Goal: Information Seeking & Learning: Learn about a topic

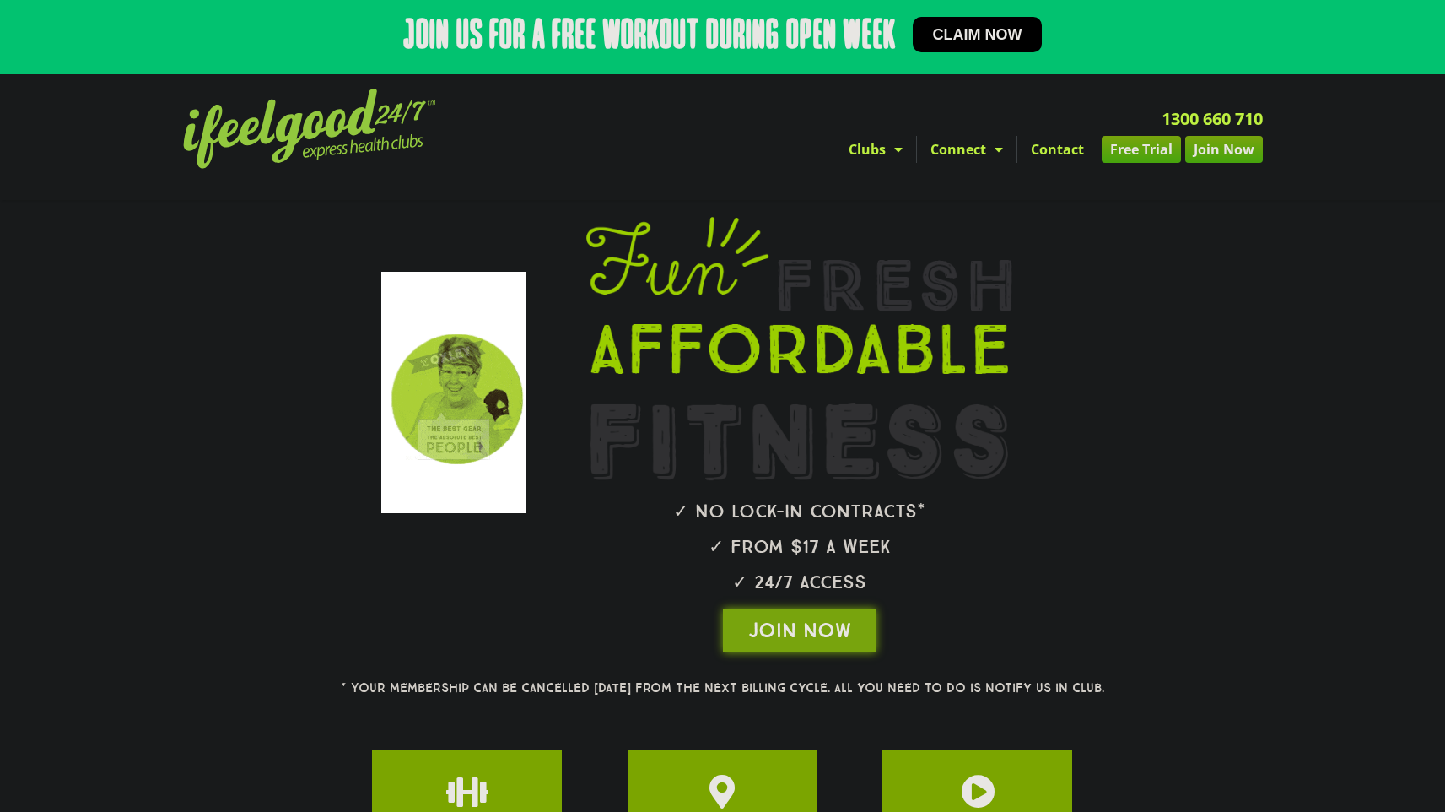
click at [788, 40] on h2 "Join us for a free workout during open week" at bounding box center [649, 37] width 493 height 40
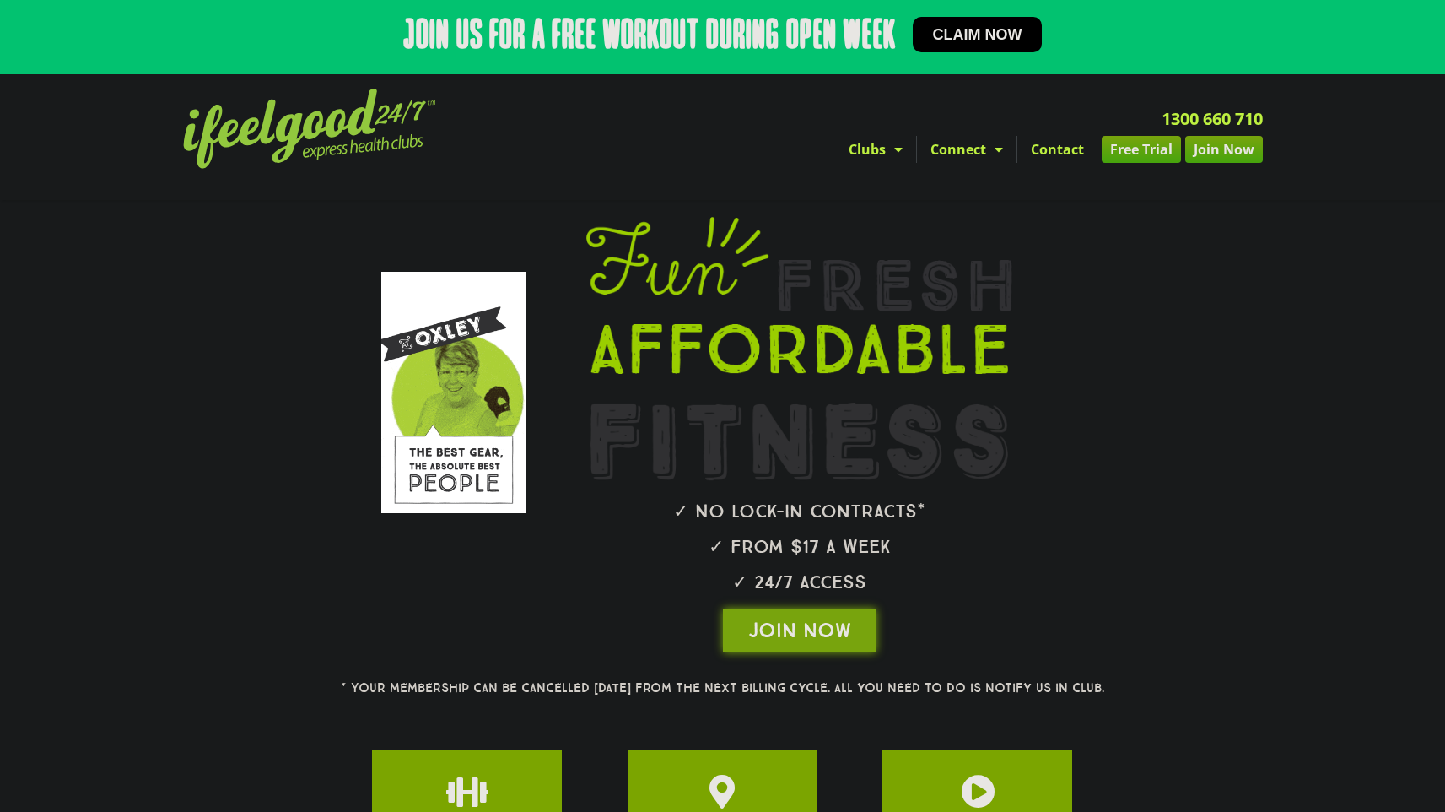
click at [401, 139] on img at bounding box center [309, 129] width 253 height 80
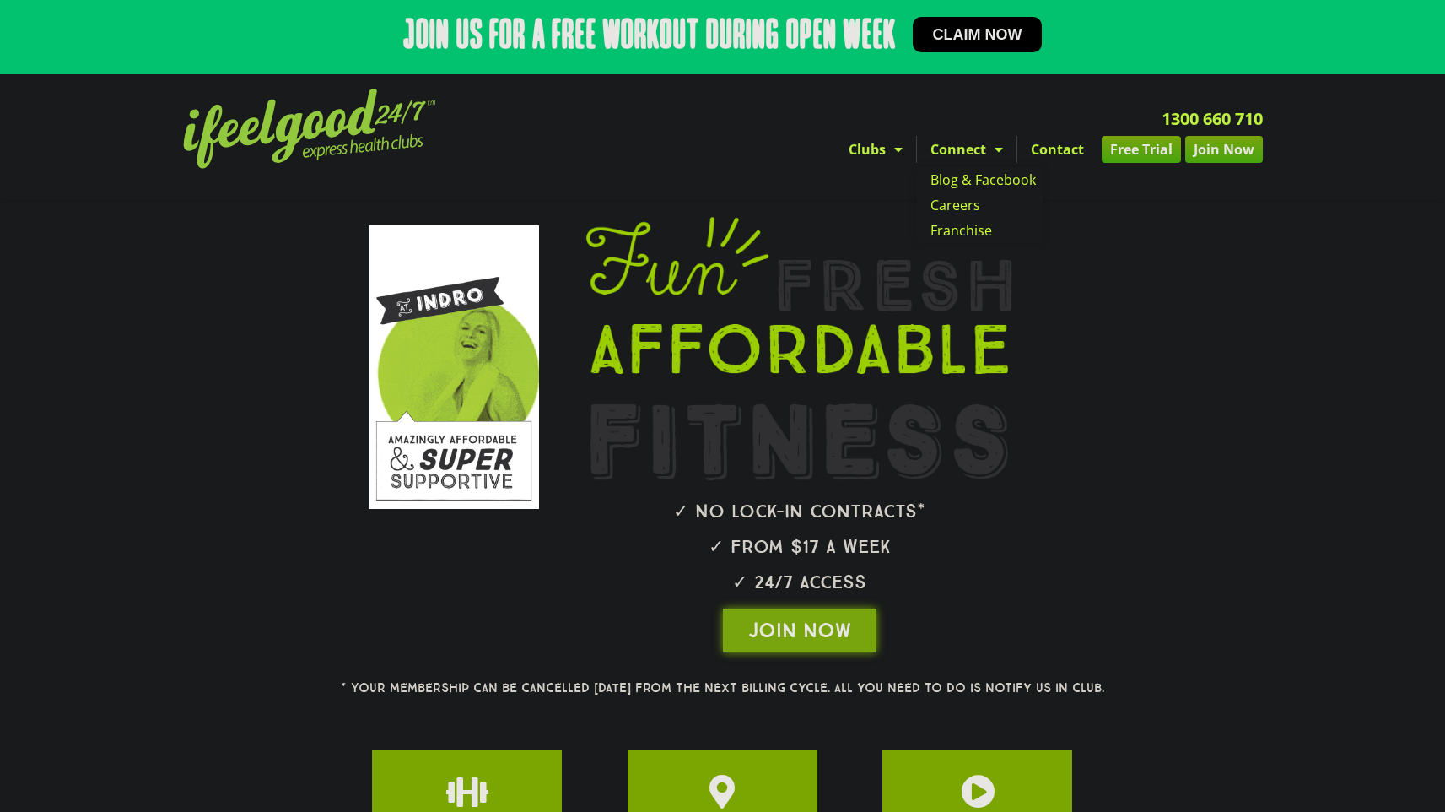
click at [953, 153] on link "Connect" at bounding box center [967, 149] width 100 height 27
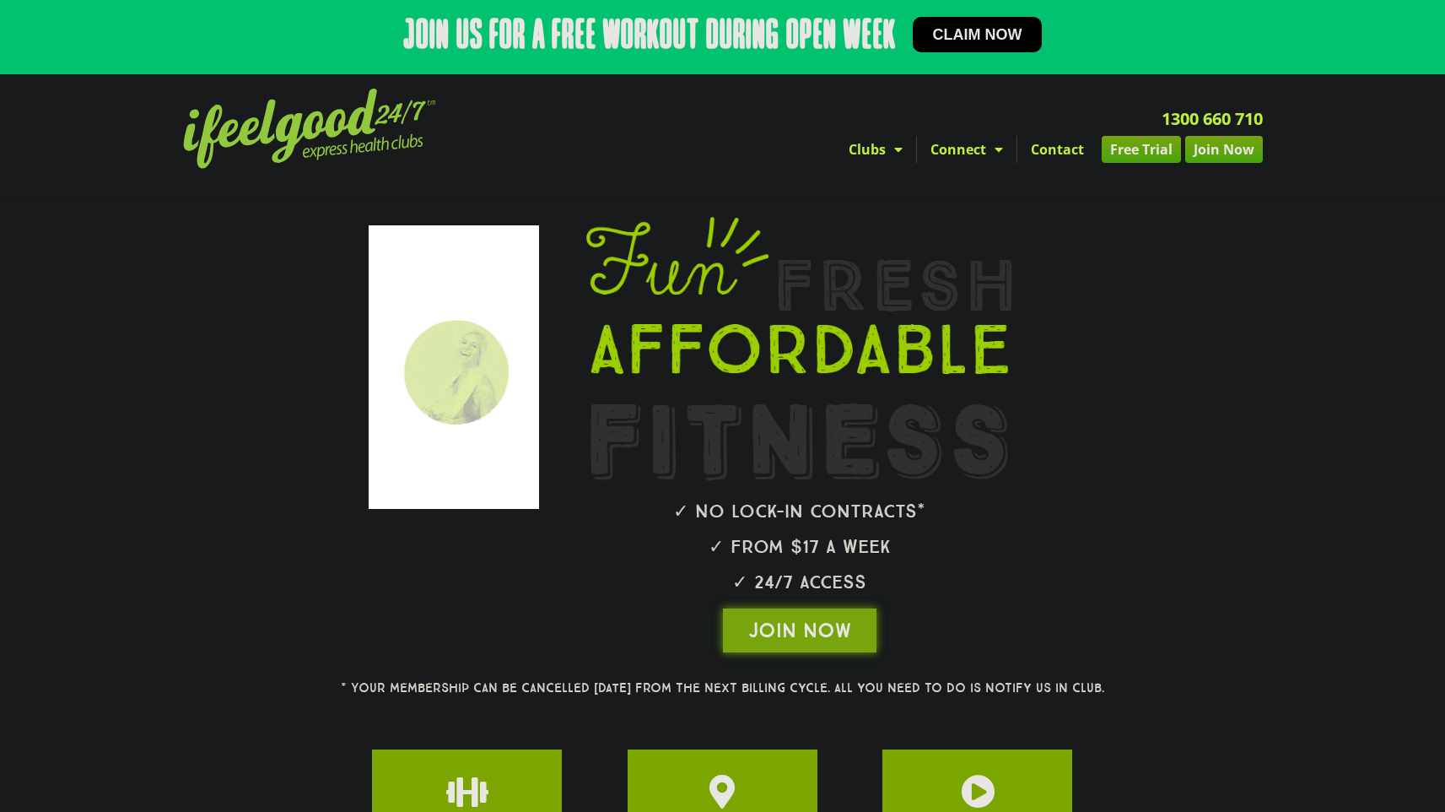
click at [965, 147] on link "Connect" at bounding box center [967, 149] width 100 height 27
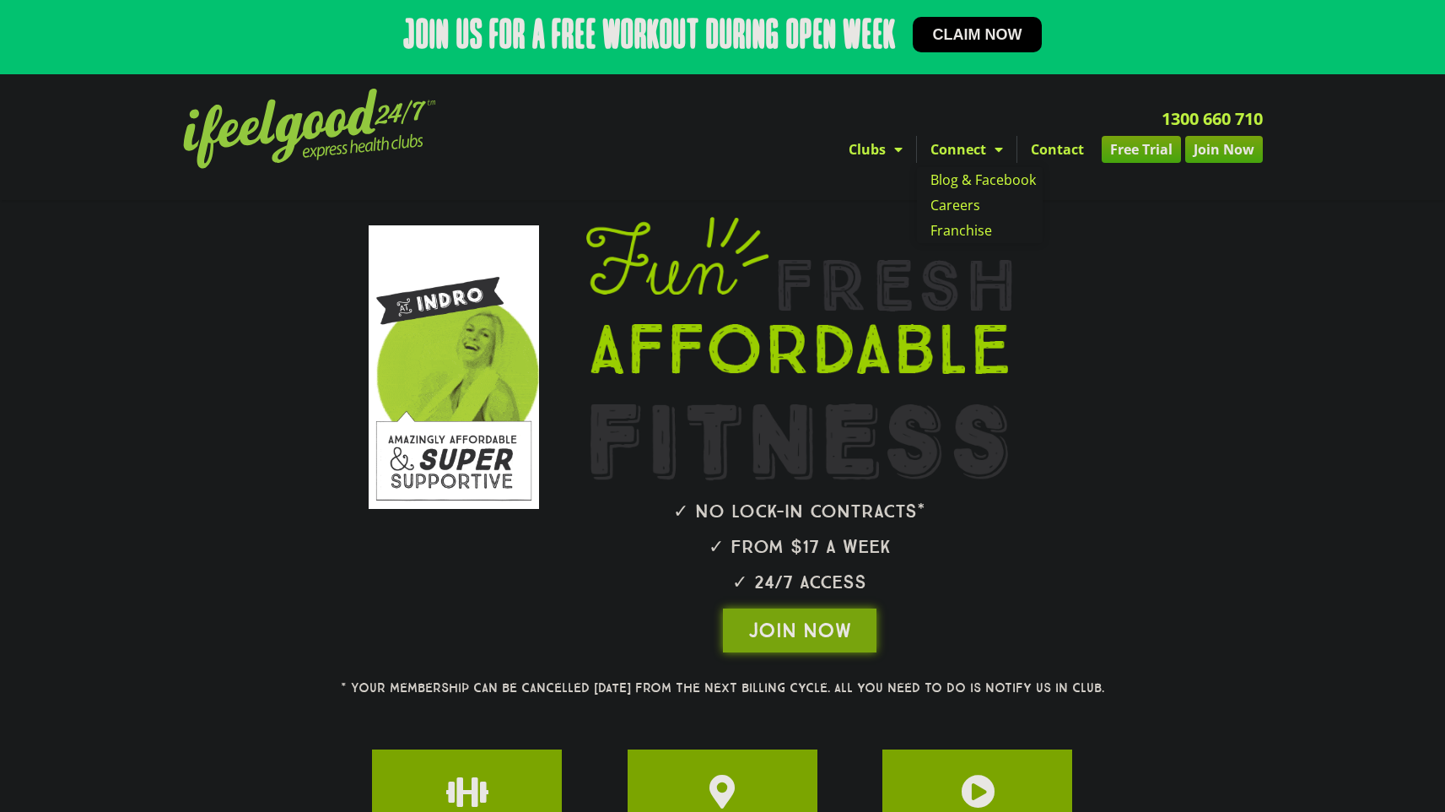
click at [893, 153] on span "Menu" at bounding box center [894, 149] width 17 height 30
click at [889, 147] on span "Menu" at bounding box center [894, 149] width 17 height 30
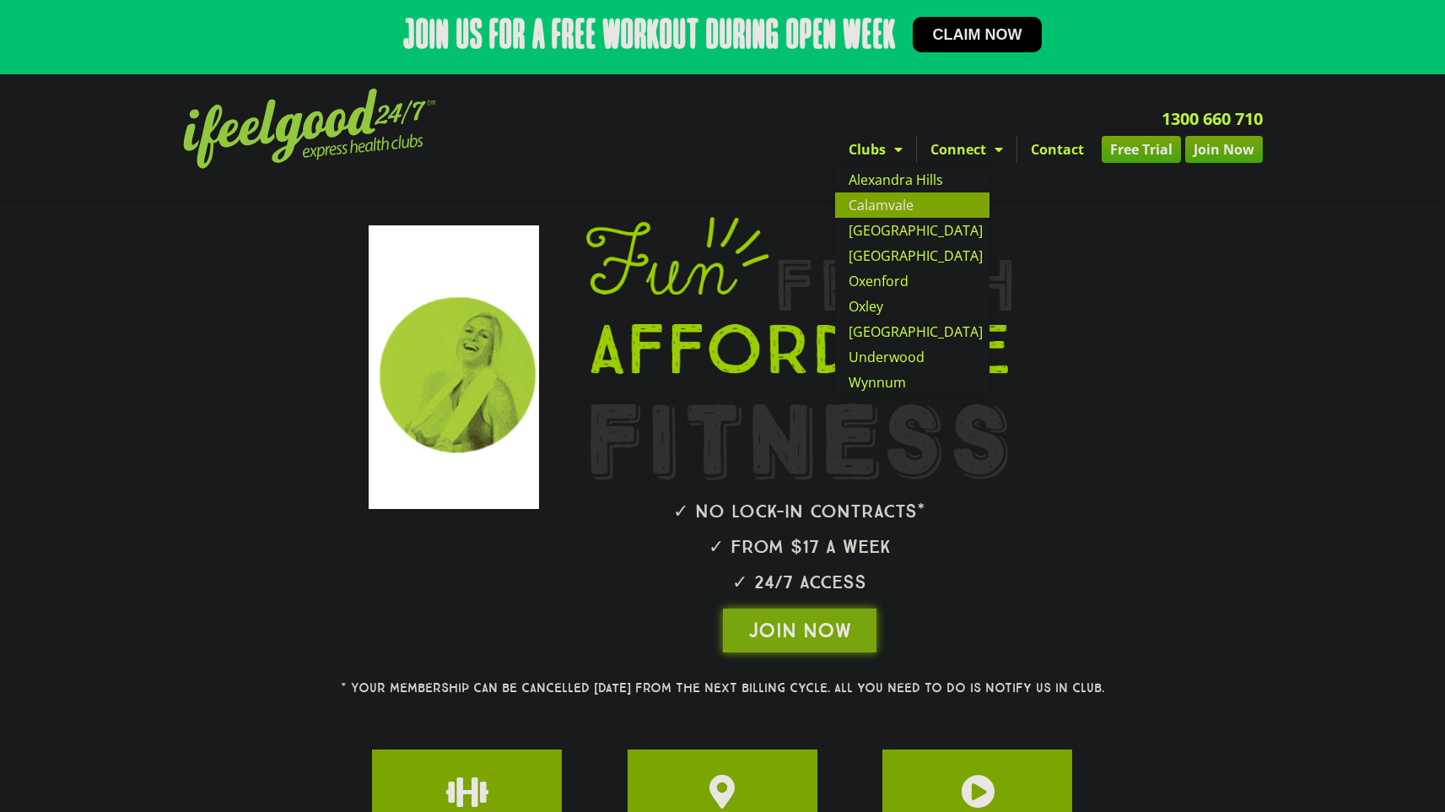
click at [901, 196] on link "Calamvale" at bounding box center [912, 204] width 154 height 25
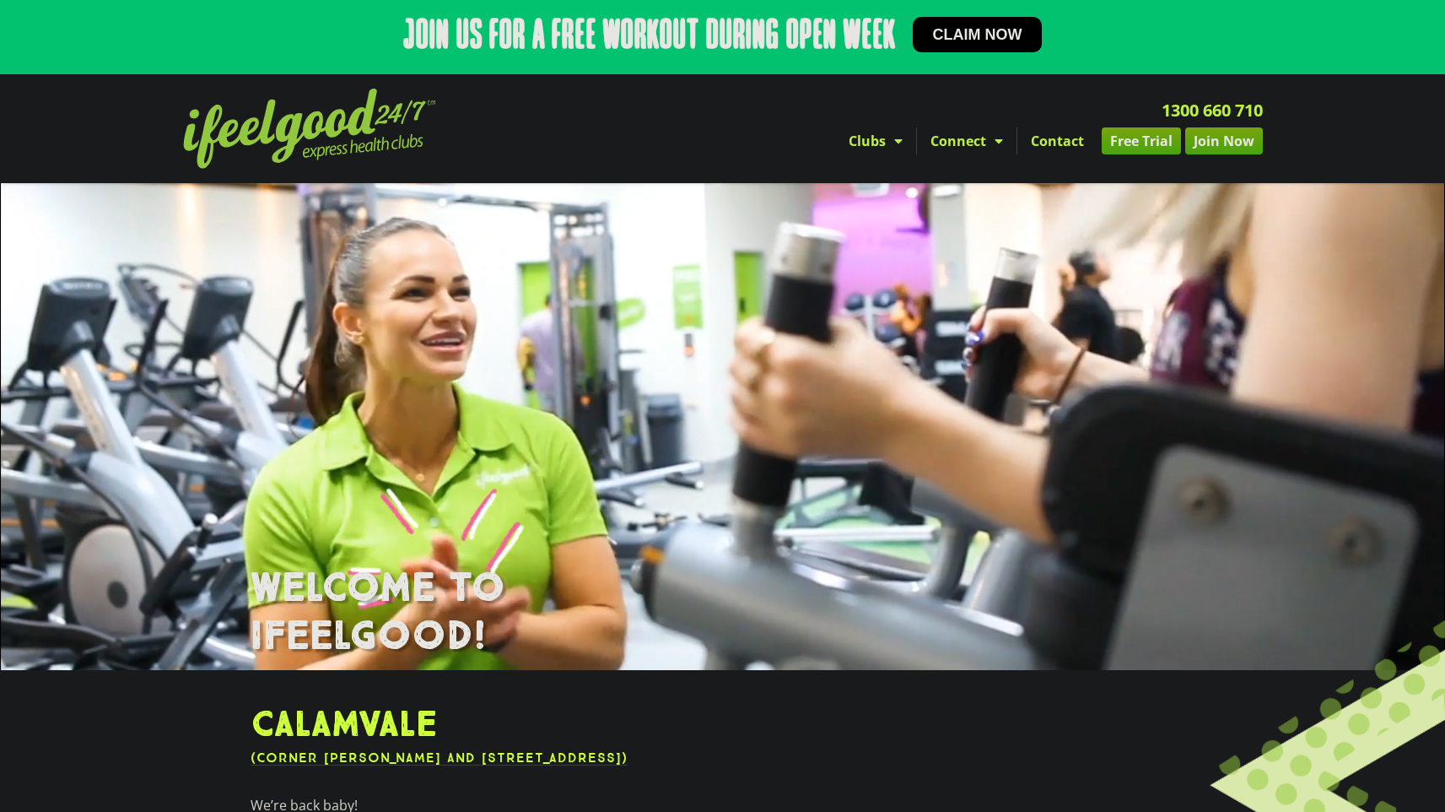
click at [1229, 136] on link "Join Now" at bounding box center [1224, 140] width 78 height 27
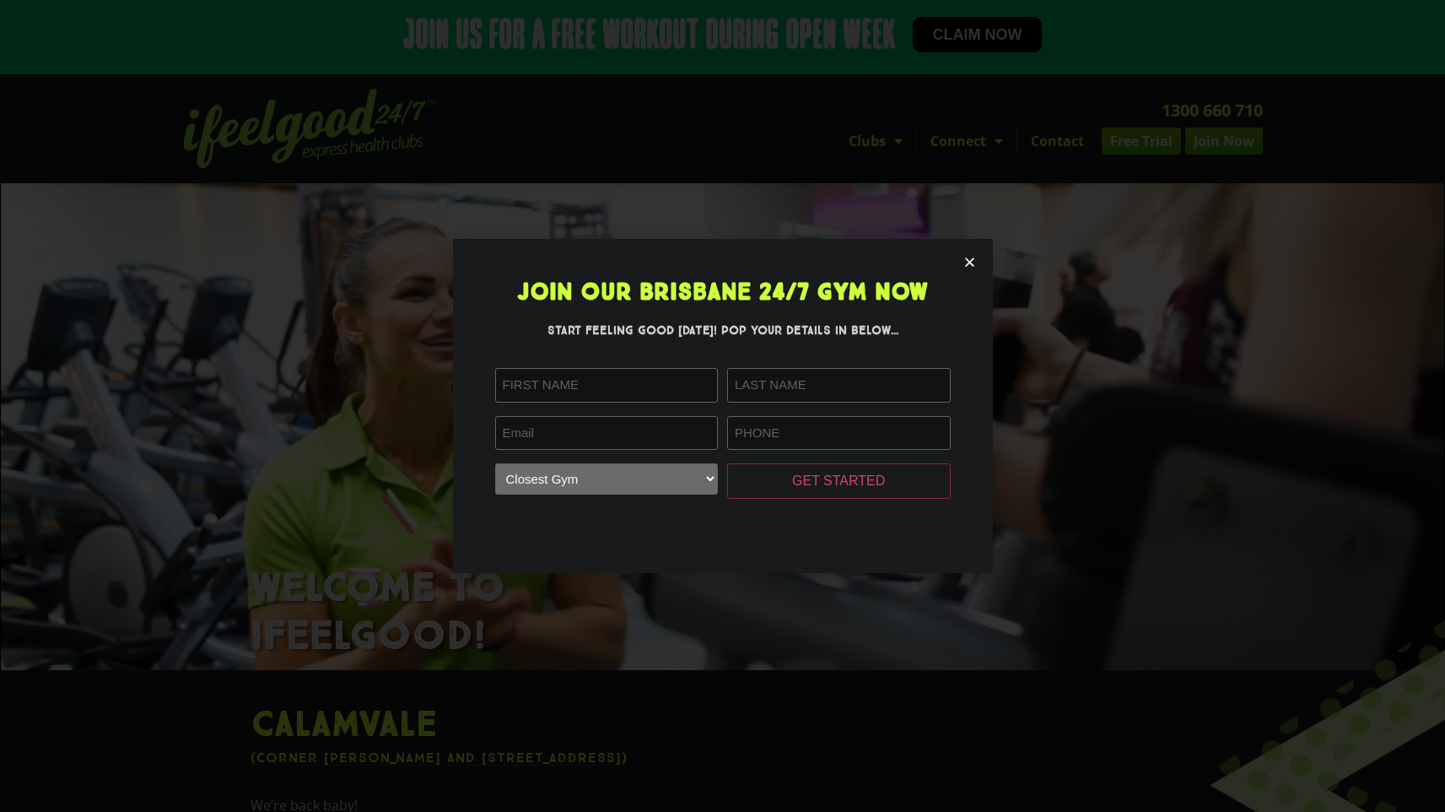
click at [964, 266] on icon "Close" at bounding box center [970, 262] width 13 height 13
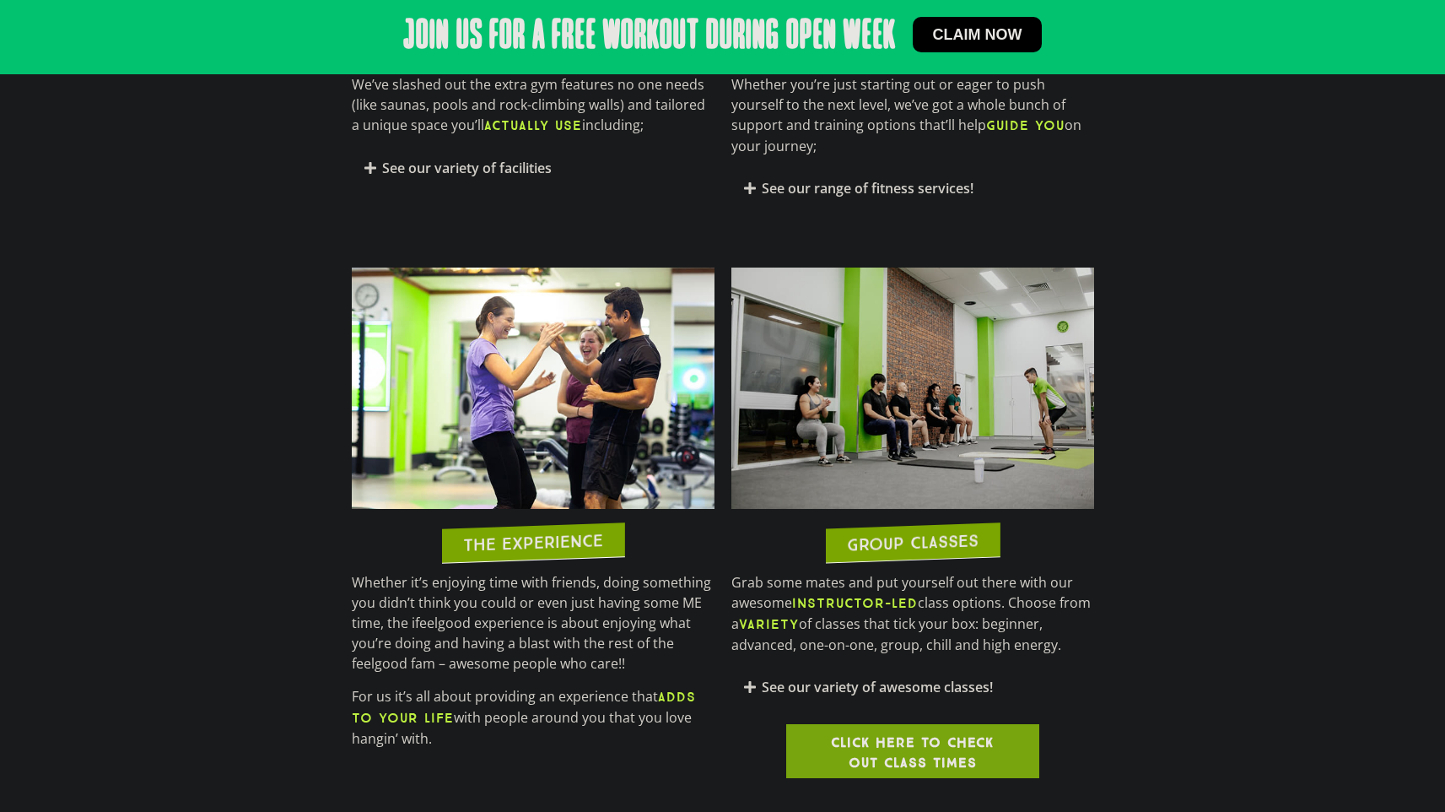
scroll to position [1276, 0]
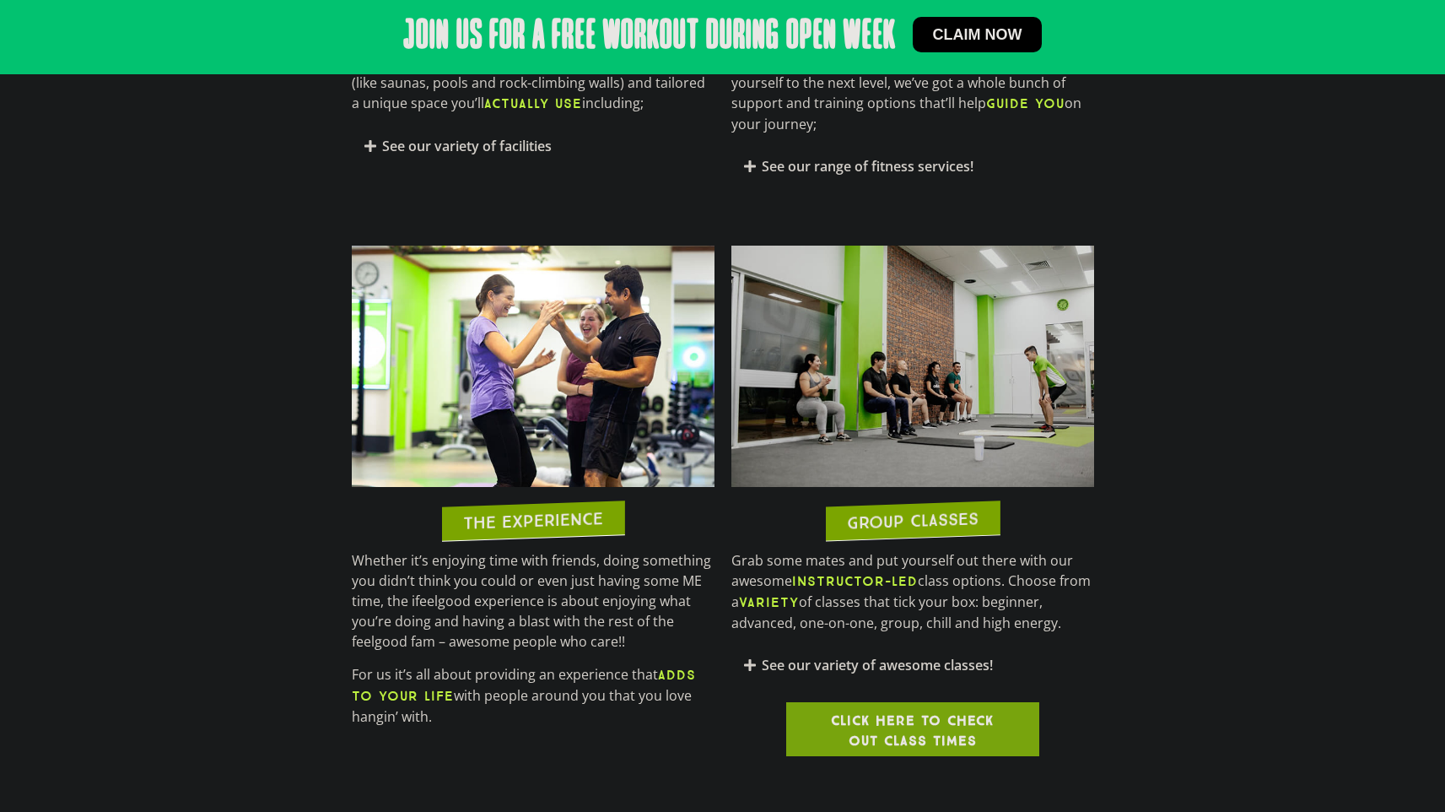
click at [929, 714] on span "Click here to check out class times" at bounding box center [913, 730] width 172 height 40
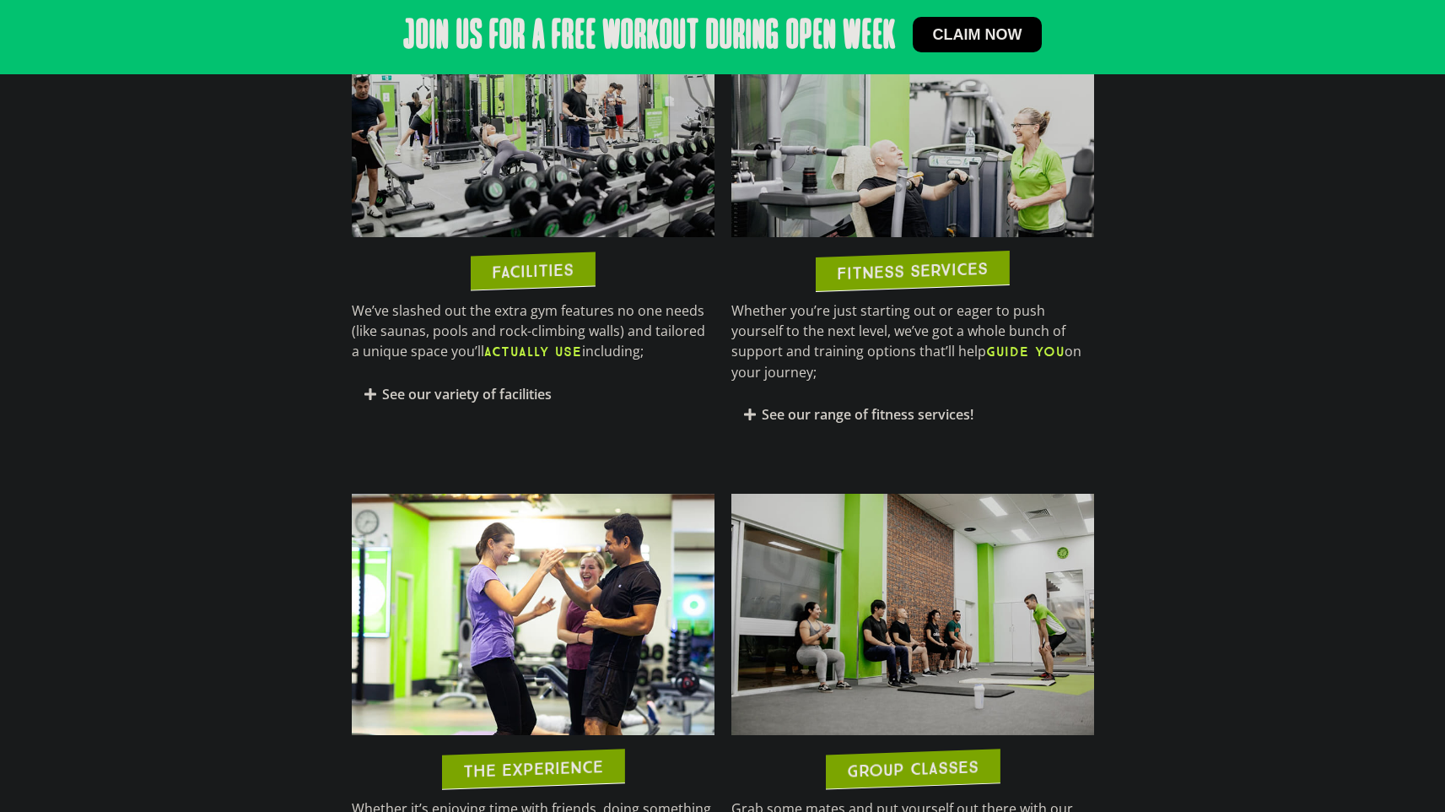
scroll to position [1439, 0]
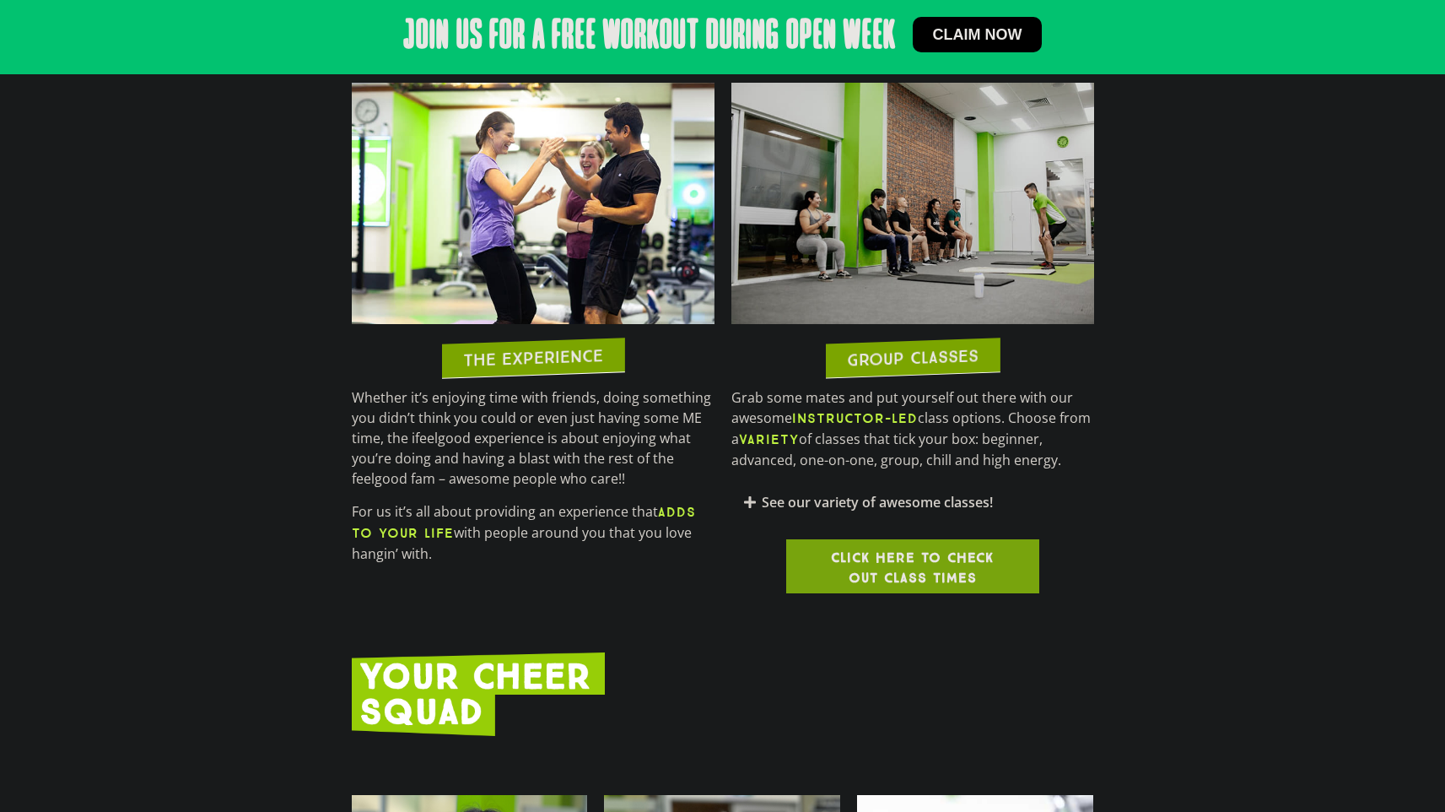
click at [797, 493] on link "See our variety of awesome classes!" at bounding box center [877, 502] width 231 height 19
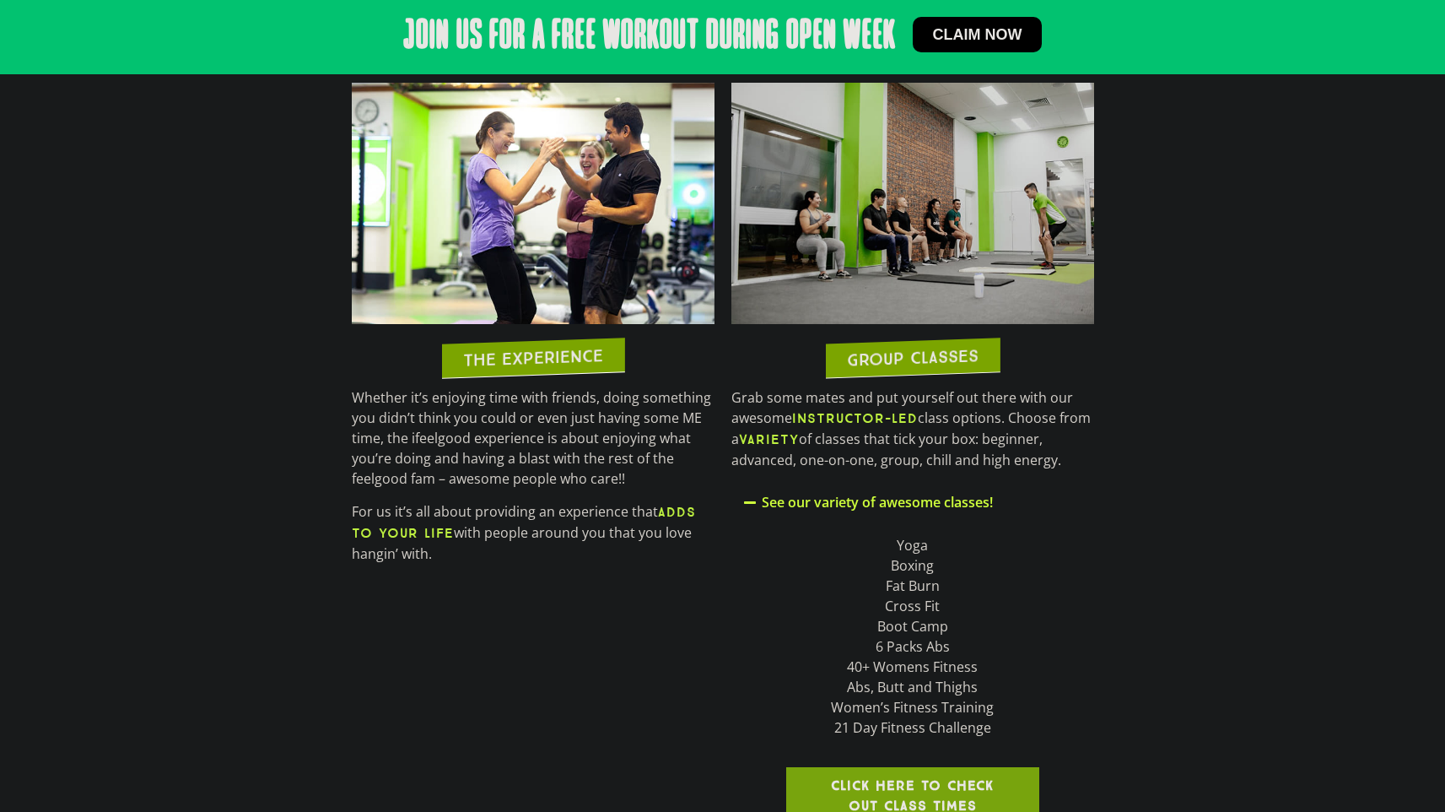
scroll to position [1460, 0]
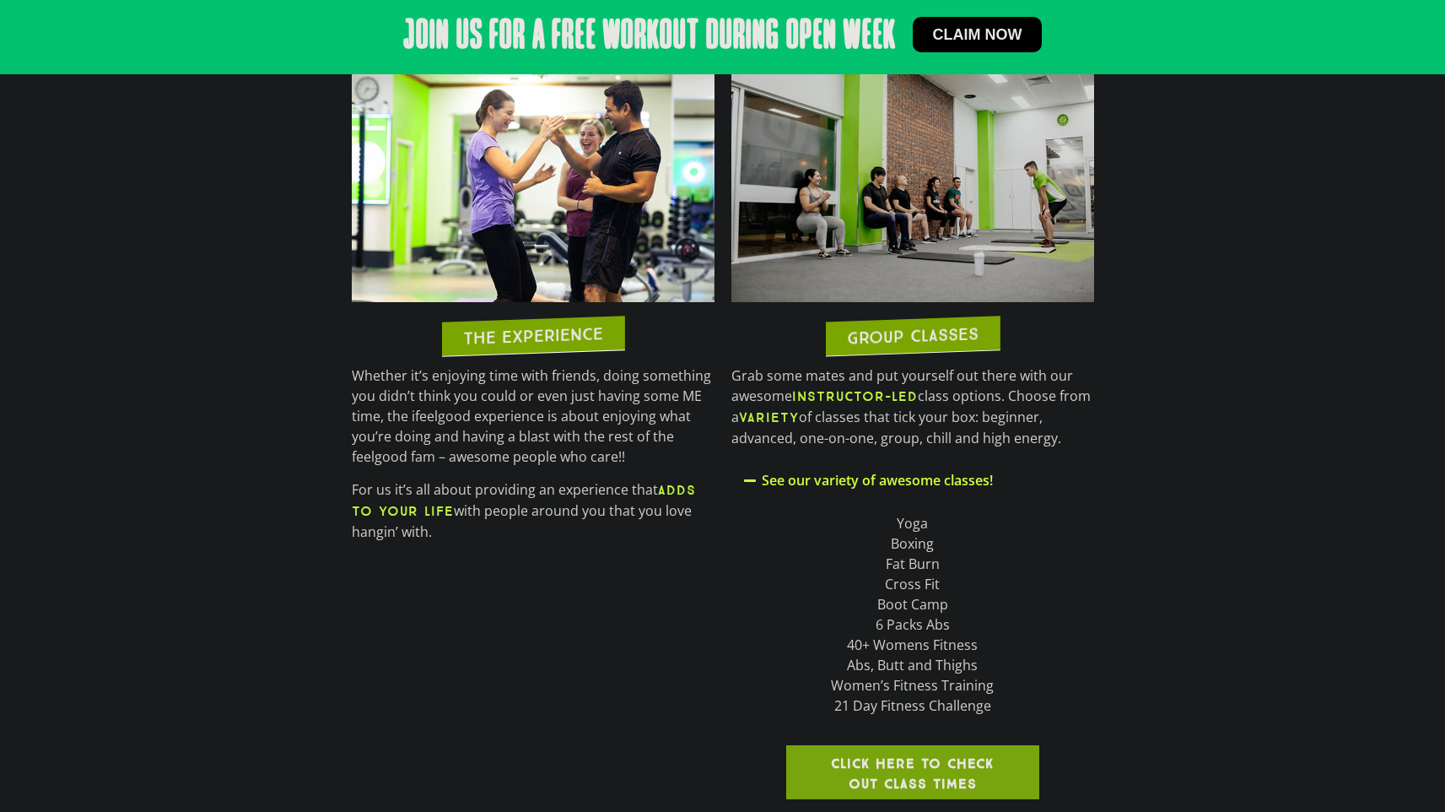
click at [948, 745] on link "Click here to check out class times" at bounding box center [912, 772] width 253 height 54
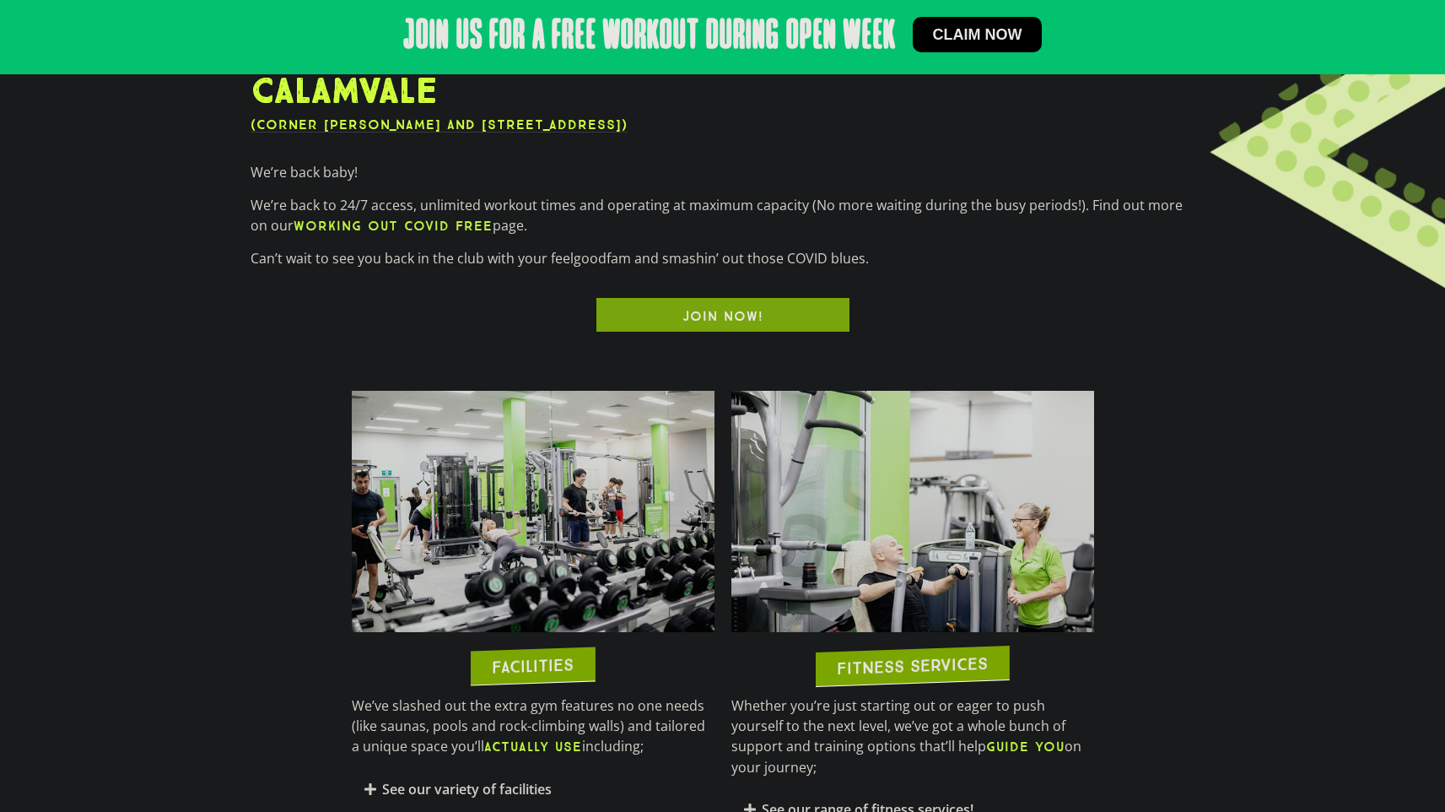
scroll to position [824, 0]
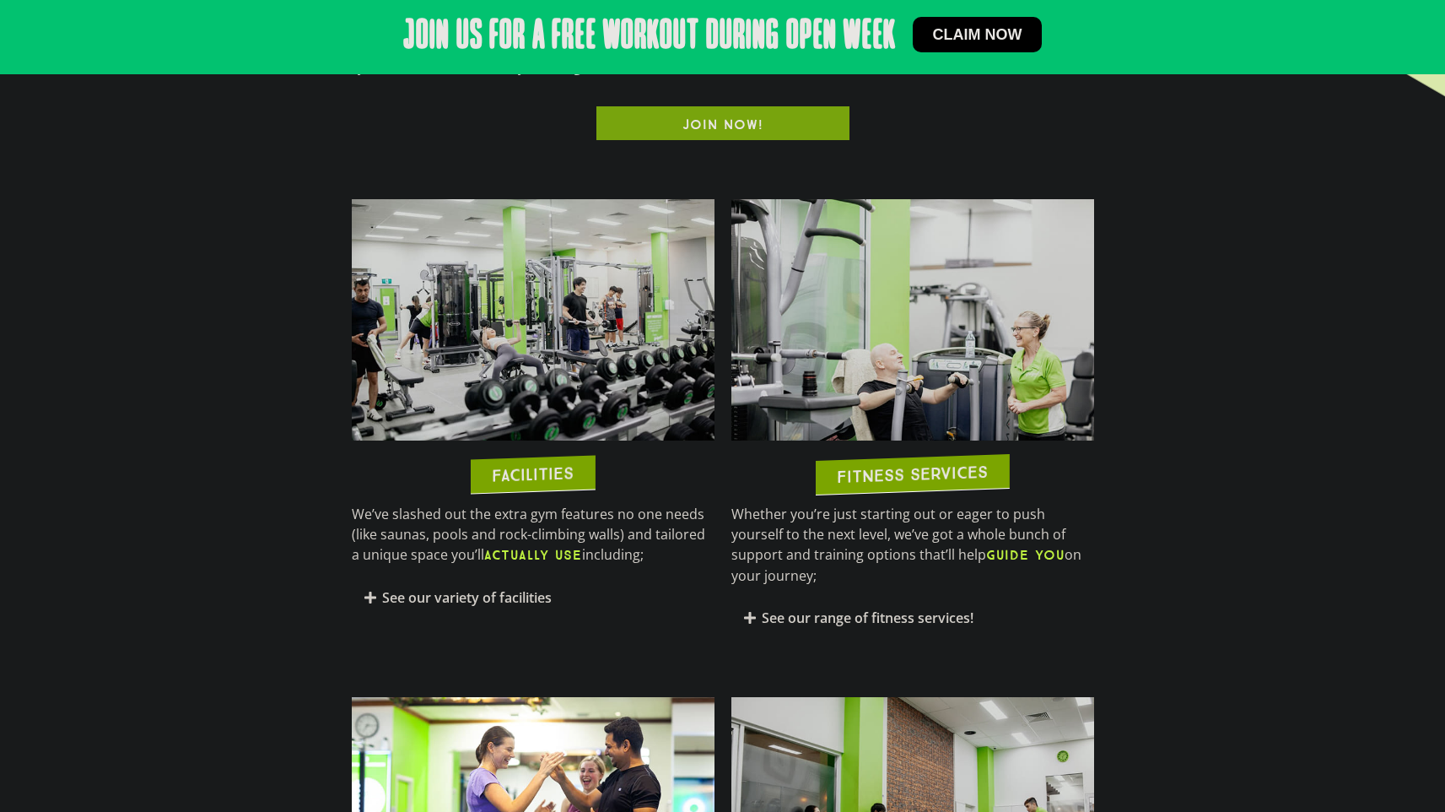
click at [491, 578] on div "See our variety of facilities" at bounding box center [533, 598] width 363 height 40
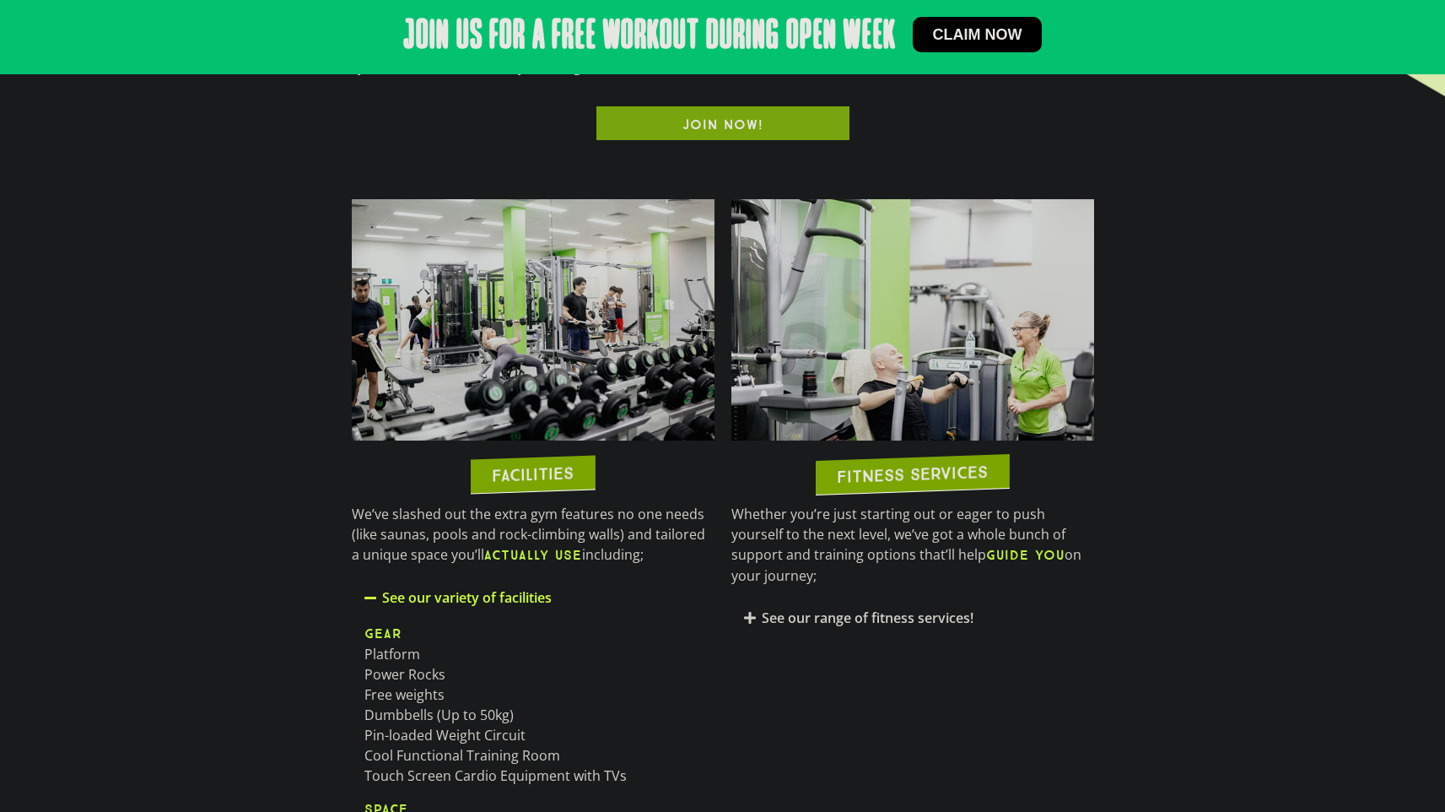
click at [483, 597] on link "See our variety of facilities" at bounding box center [467, 597] width 170 height 19
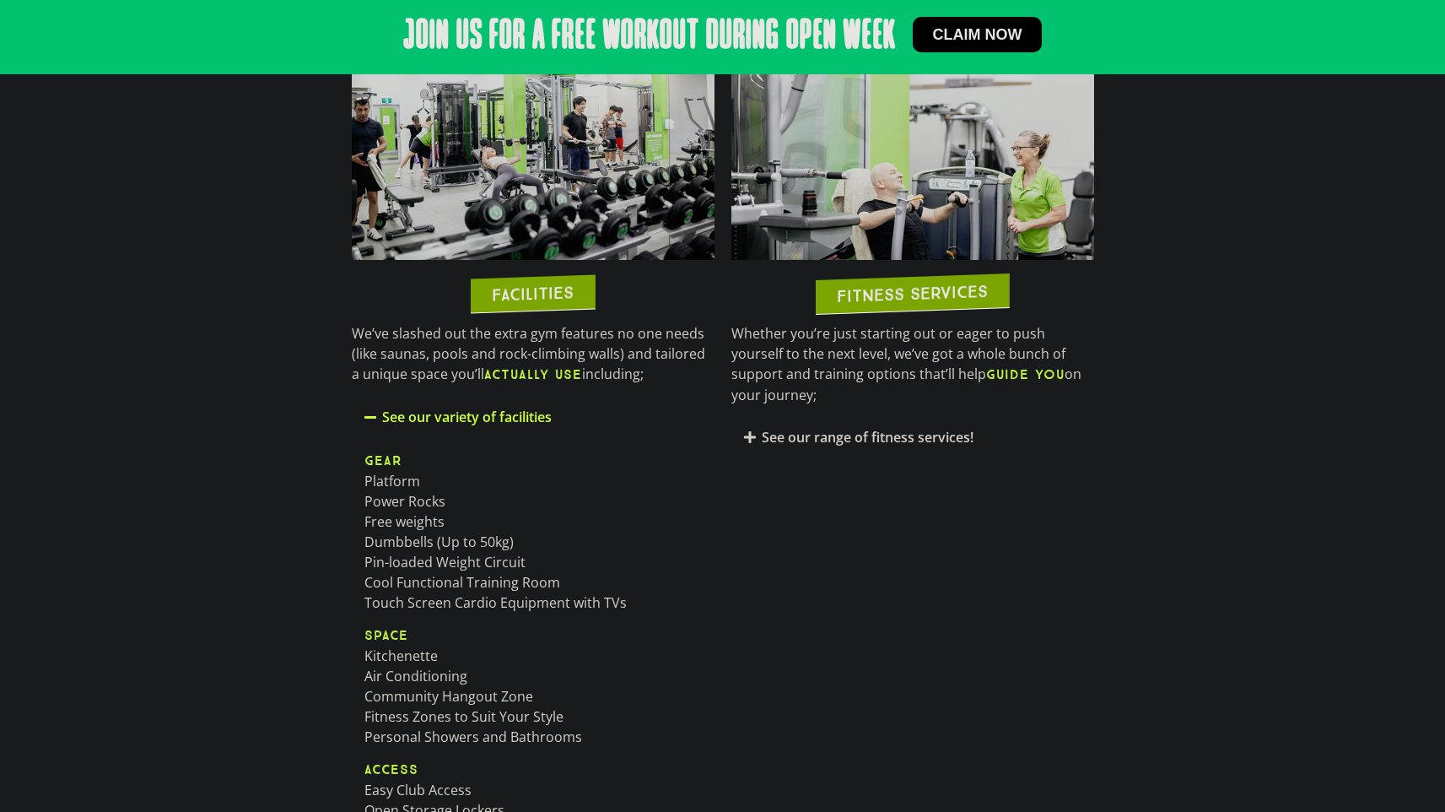
click at [294, 517] on section "FACILITIES We’ve slashed out the extra gym features no one needs (like saunas, …" at bounding box center [722, 452] width 1445 height 884
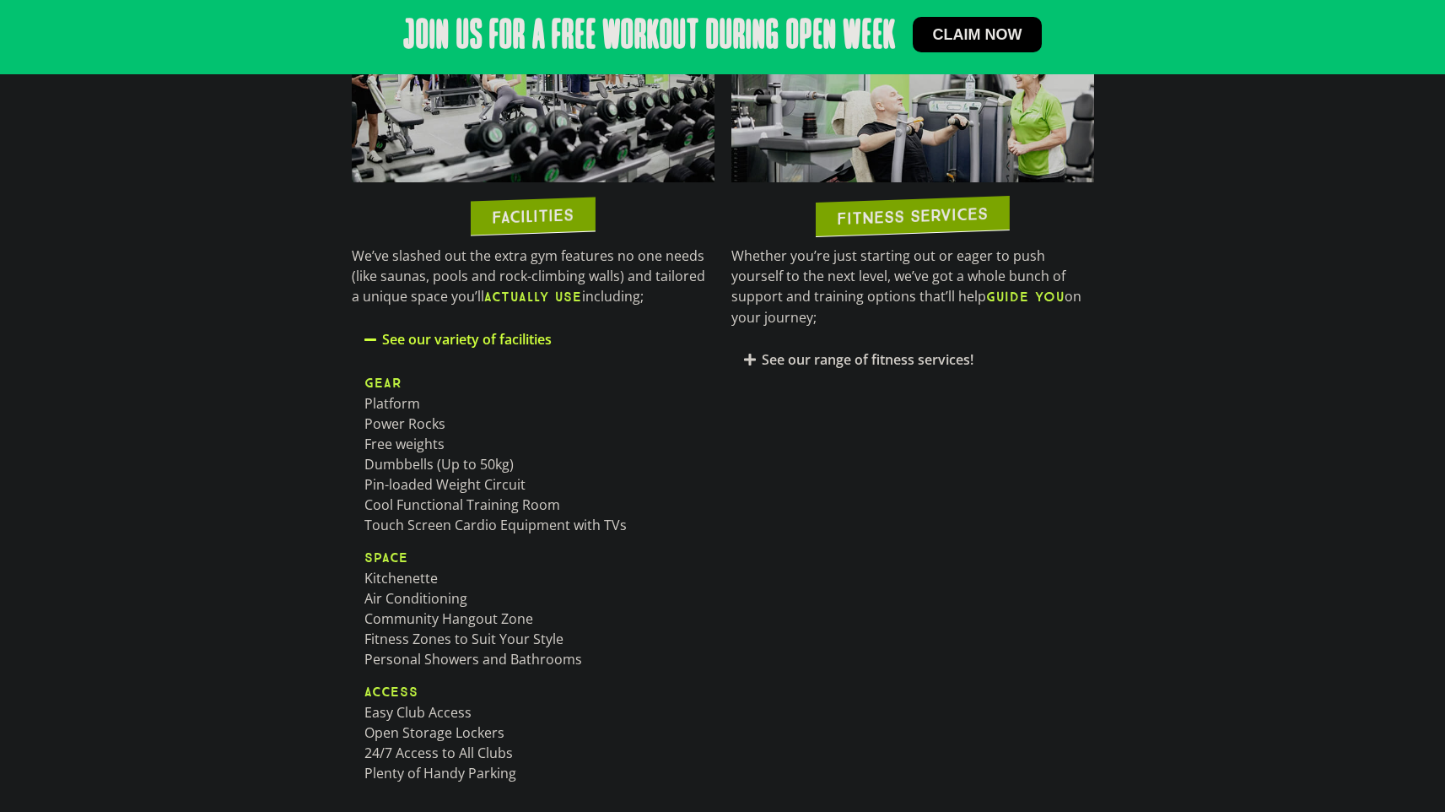
scroll to position [1104, 0]
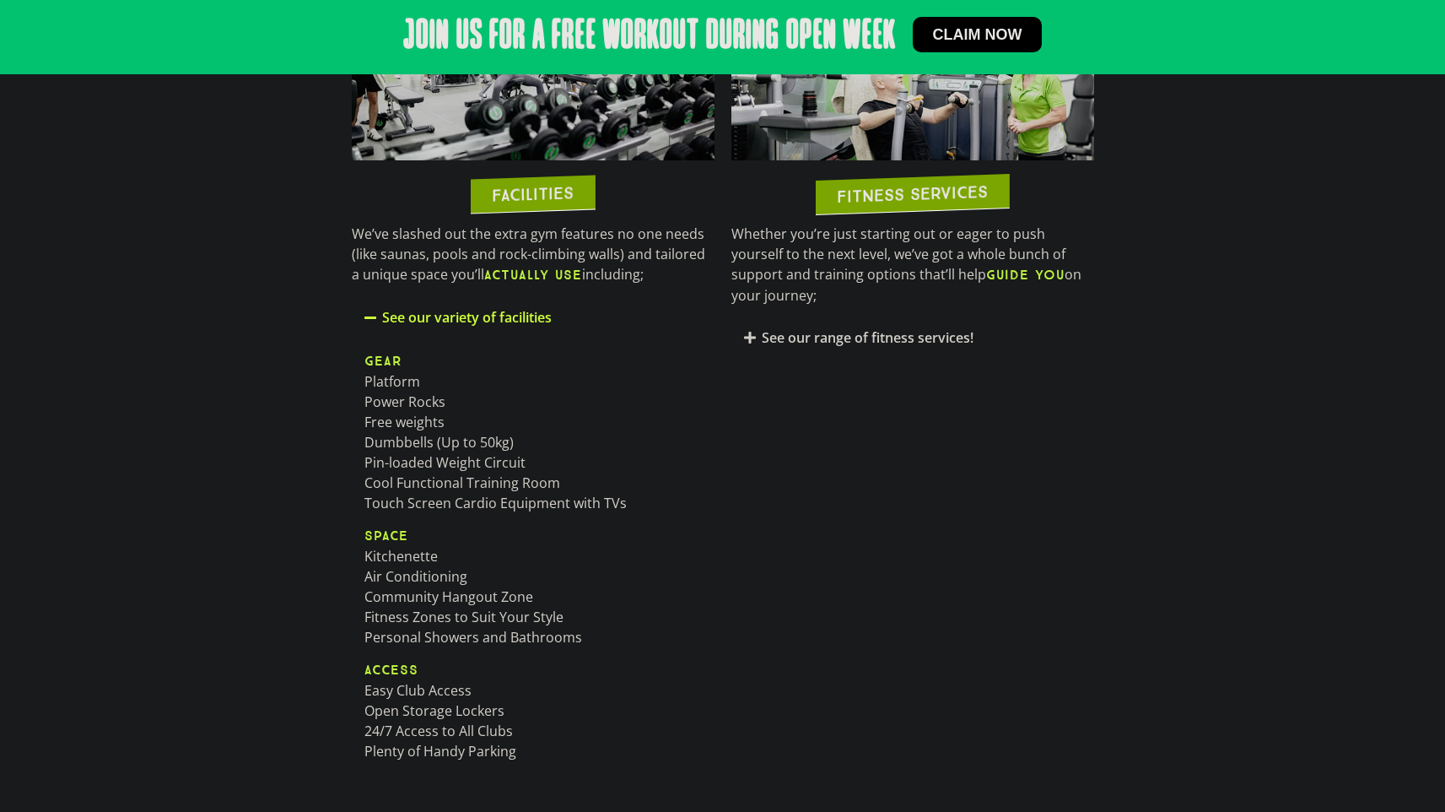
click at [877, 328] on link "See our range of fitness services!" at bounding box center [868, 337] width 212 height 19
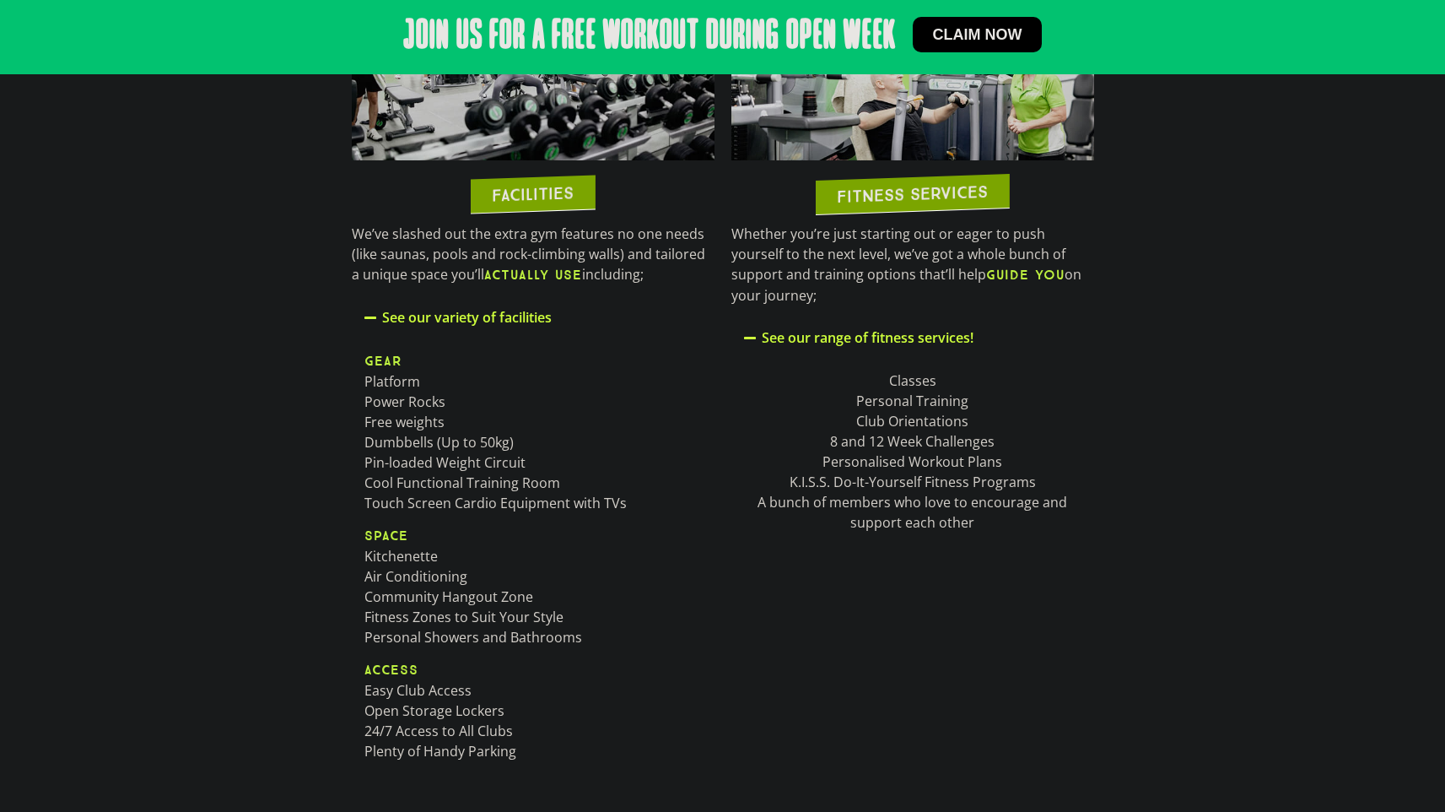
click at [915, 202] on h2 "FITNESS SERVICES" at bounding box center [912, 194] width 151 height 22
click at [986, 279] on b "GUIDE YOU" at bounding box center [1025, 275] width 78 height 16
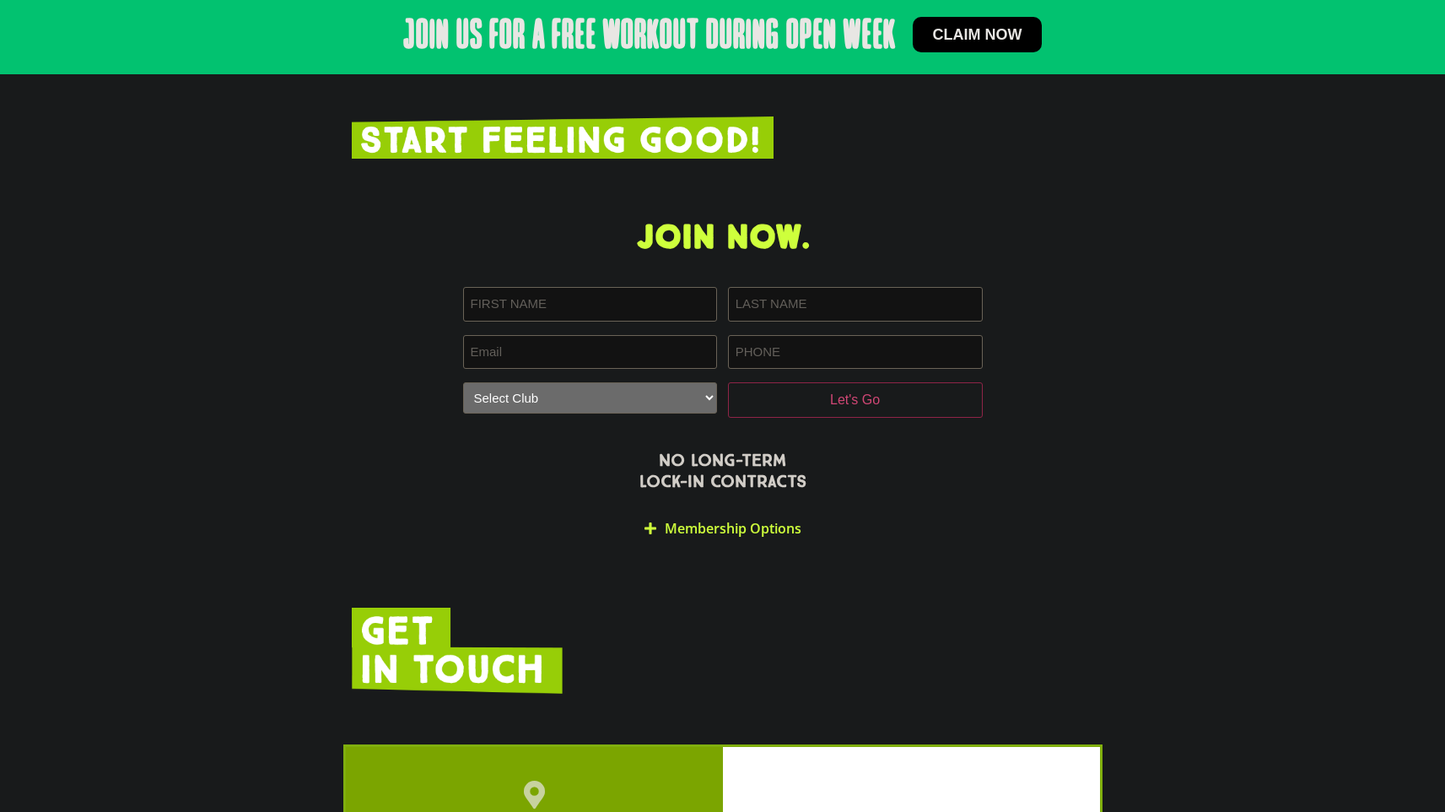
scroll to position [4320, 0]
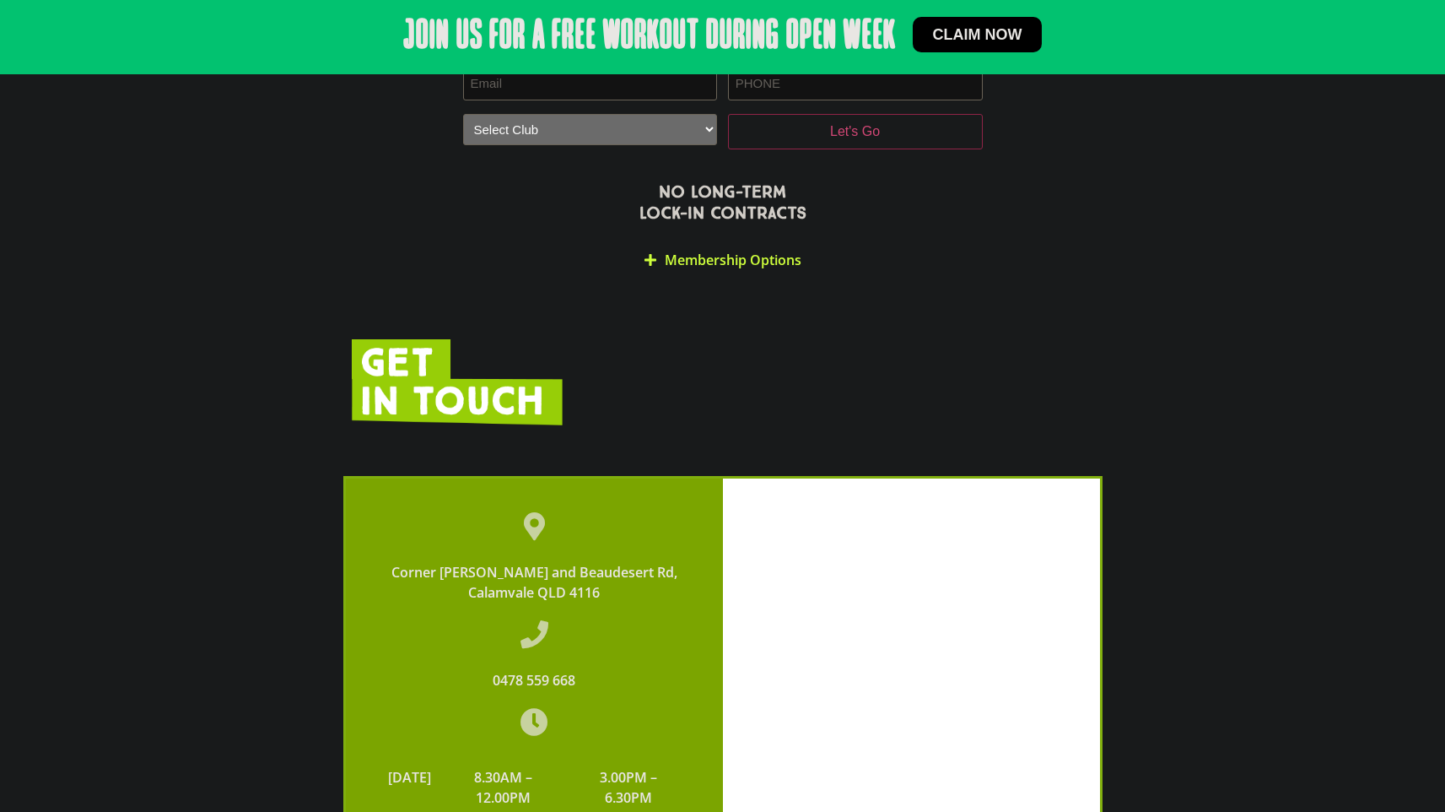
click at [667, 240] on div "Membership Options" at bounding box center [723, 260] width 520 height 40
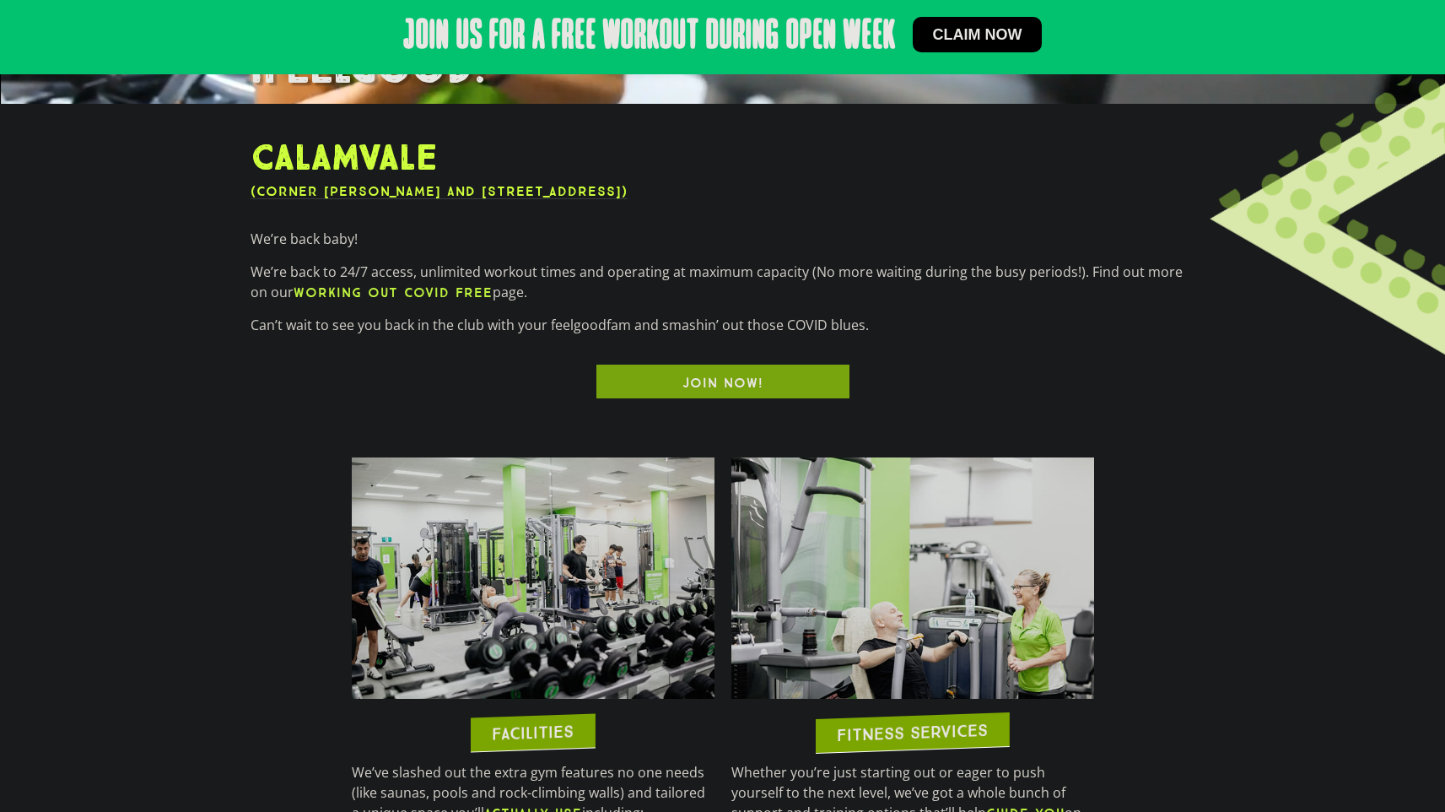
scroll to position [0, 0]
